Goal: Task Accomplishment & Management: Complete application form

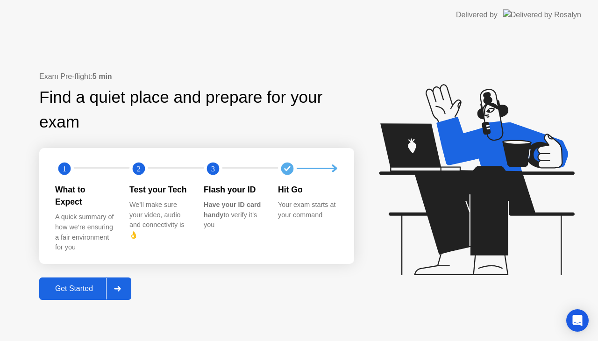
click at [100, 269] on div "Exam Pre-flight: 5 min Find a quiet place and prepare for your exam 1 2 3 What …" at bounding box center [196, 185] width 315 height 229
click at [79, 284] on div "Get Started" at bounding box center [74, 288] width 64 height 8
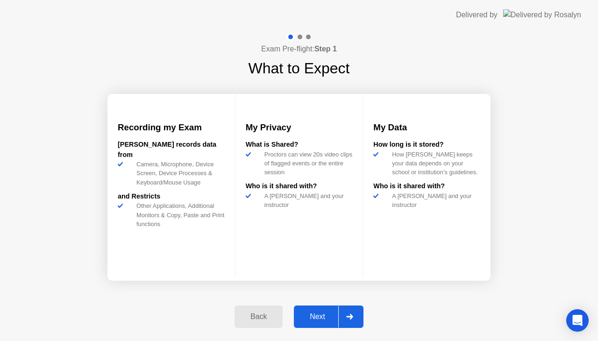
click at [310, 310] on button "Next" at bounding box center [329, 316] width 70 height 22
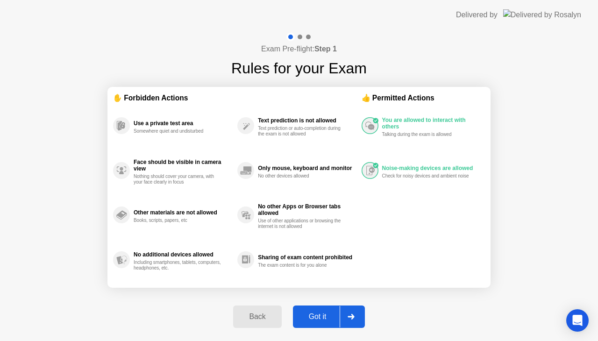
click at [322, 312] on div "Got it" at bounding box center [318, 316] width 44 height 8
select select "**********"
select select "*******"
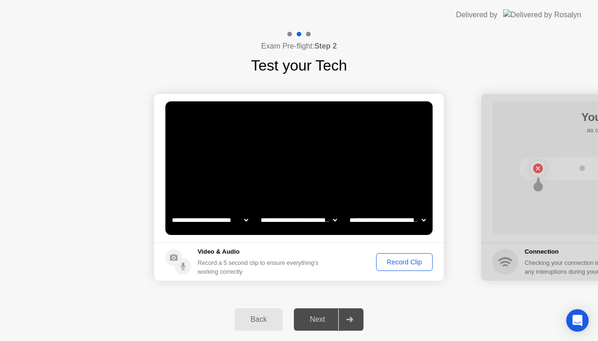
click at [398, 260] on div "Record Clip" at bounding box center [404, 261] width 50 height 7
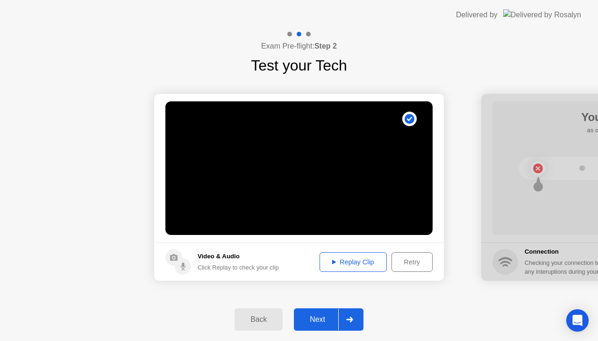
click at [346, 258] on div "Replay Clip" at bounding box center [353, 261] width 61 height 7
click at [335, 262] on div "Replay Clip" at bounding box center [353, 261] width 61 height 7
click at [334, 262] on div "Replay Clip" at bounding box center [353, 261] width 61 height 7
click at [320, 311] on button "Next" at bounding box center [329, 319] width 70 height 22
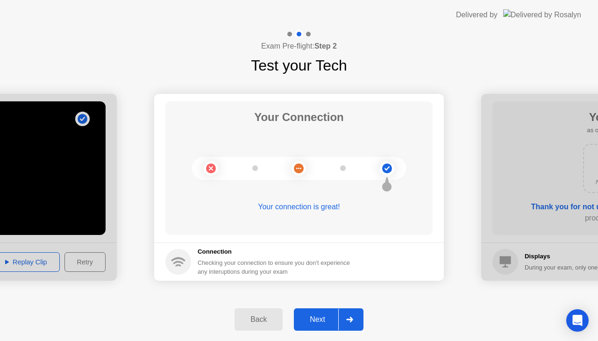
drag, startPoint x: 314, startPoint y: 319, endPoint x: 327, endPoint y: 318, distance: 12.6
click at [315, 319] on div "Next" at bounding box center [318, 319] width 42 height 8
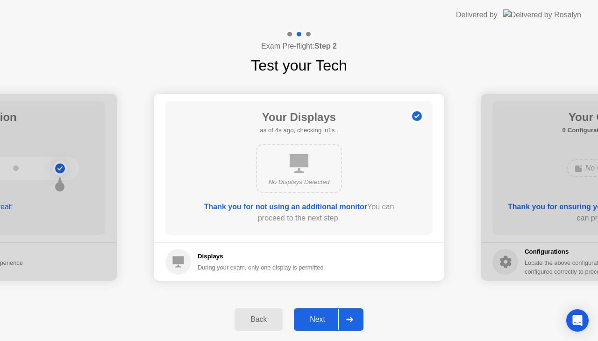
click at [332, 317] on div "Next" at bounding box center [318, 319] width 42 height 8
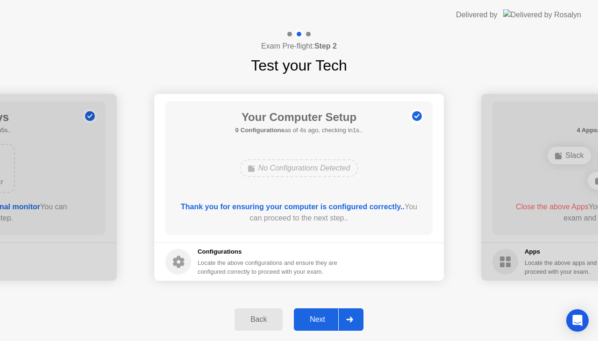
click at [326, 322] on div "Next" at bounding box center [318, 319] width 42 height 8
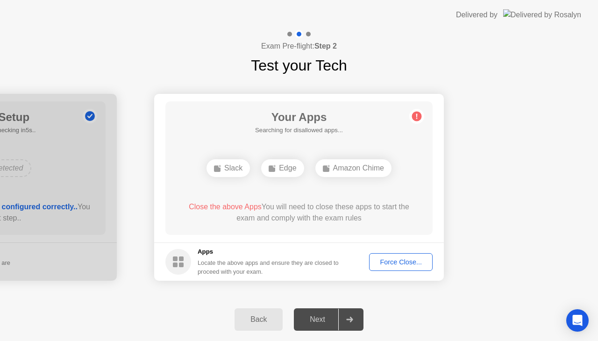
click at [400, 259] on div "Force Close..." at bounding box center [400, 261] width 57 height 7
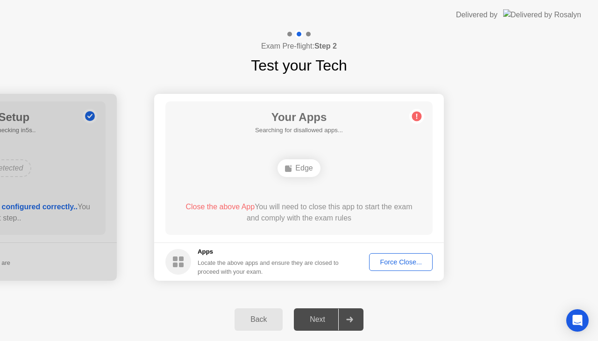
click at [395, 259] on div "Force Close..." at bounding box center [400, 261] width 57 height 7
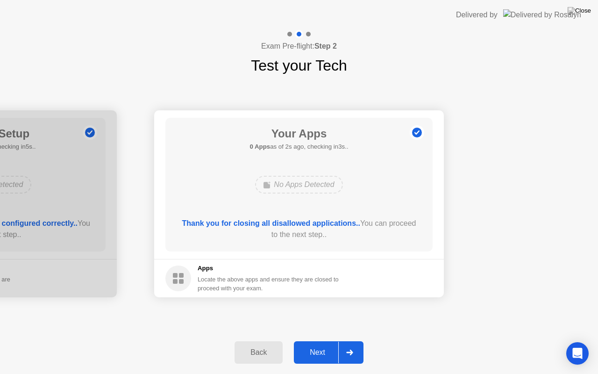
click at [325, 340] on div "Next" at bounding box center [318, 352] width 42 height 8
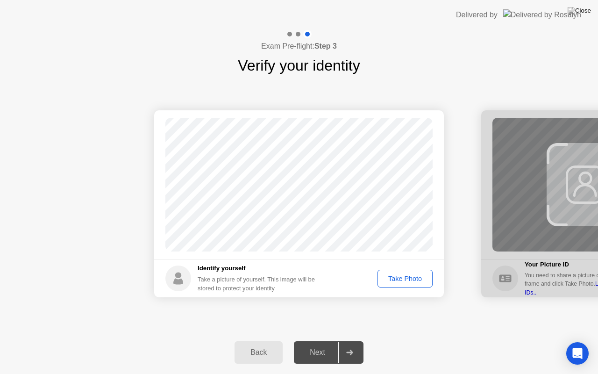
click at [398, 275] on div "Take Photo" at bounding box center [405, 278] width 49 height 7
click at [310, 340] on button "Next" at bounding box center [329, 352] width 70 height 22
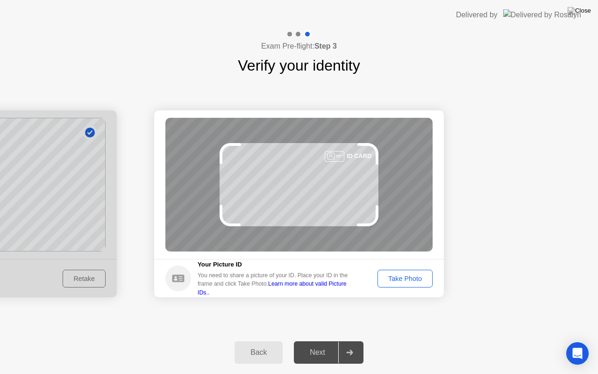
click at [398, 280] on div "Take Photo" at bounding box center [405, 278] width 49 height 7
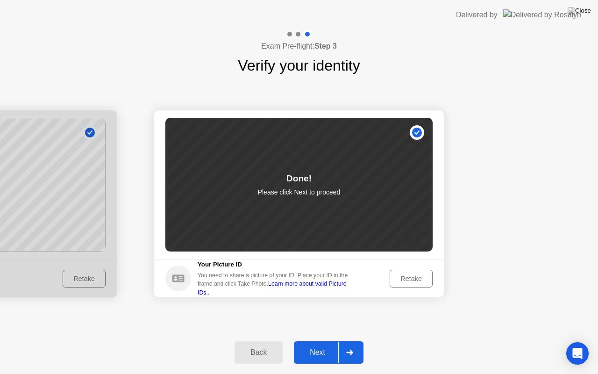
click at [311, 340] on div "Next" at bounding box center [318, 352] width 42 height 8
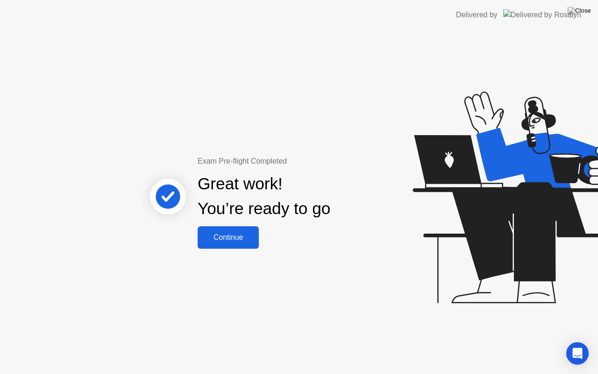
click at [221, 234] on div "Continue" at bounding box center [228, 237] width 56 height 8
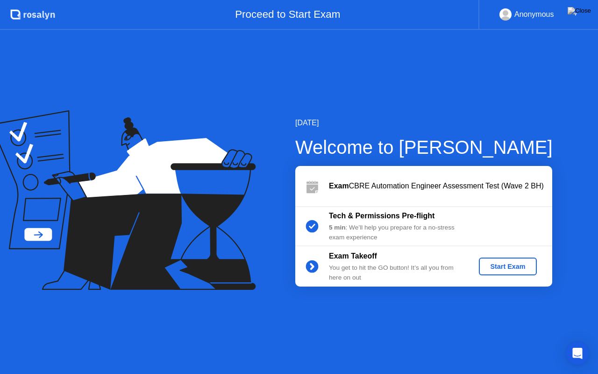
click at [498, 264] on div "Start Exam" at bounding box center [507, 265] width 50 height 7
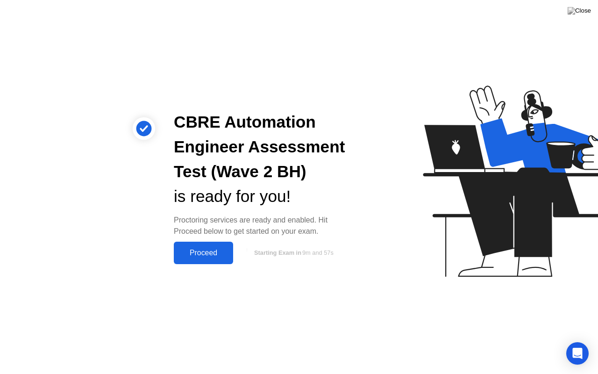
click at [202, 254] on div "Proceed" at bounding box center [204, 252] width 54 height 8
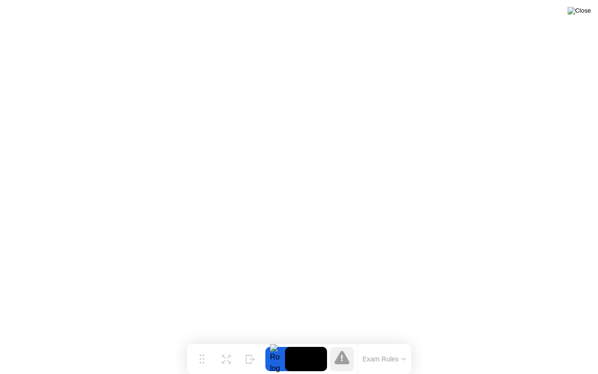
click at [583, 9] on img at bounding box center [578, 10] width 23 height 7
